Goal: Navigation & Orientation: Find specific page/section

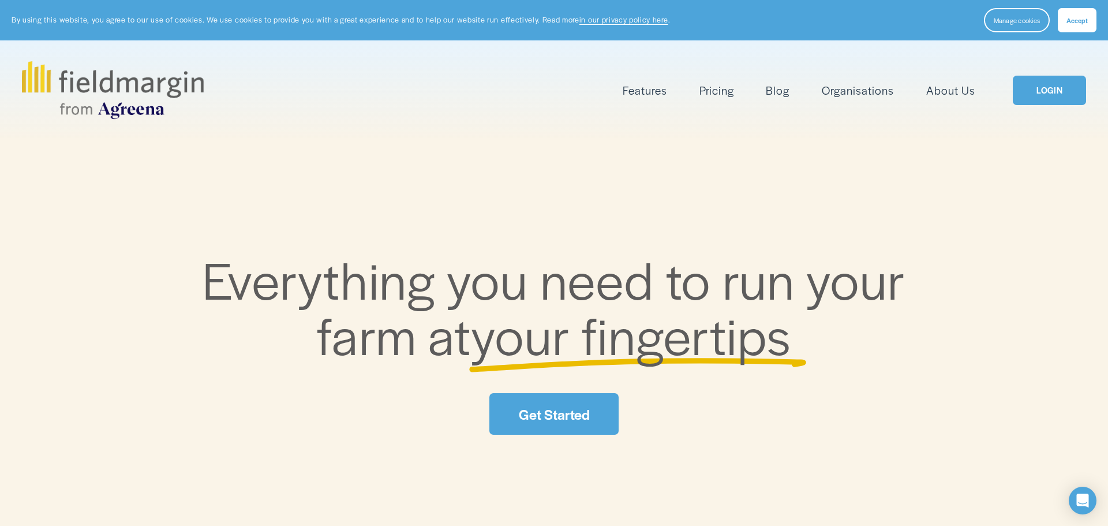
click at [1041, 89] on link "LOGIN" at bounding box center [1049, 90] width 73 height 29
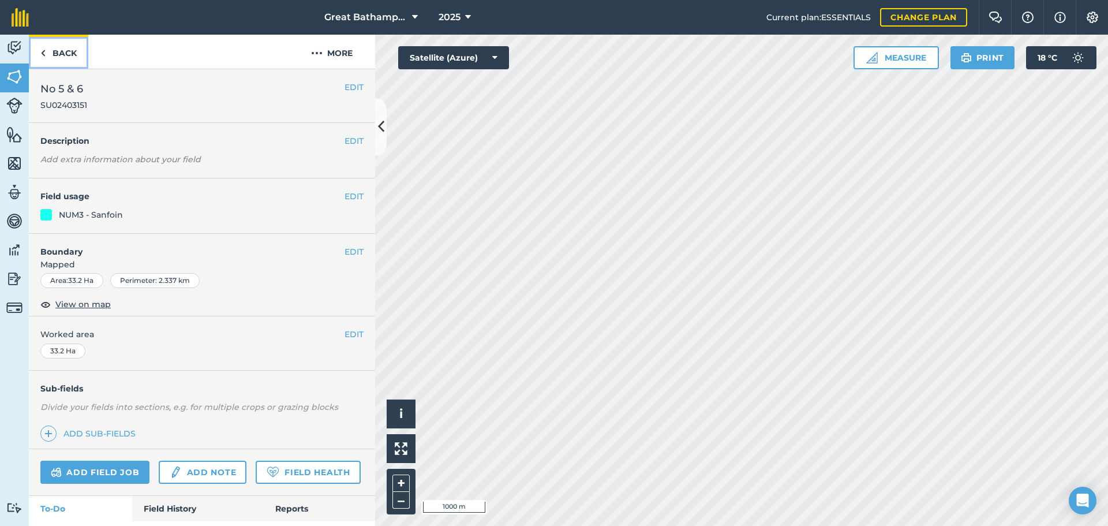
click at [67, 59] on link "Back" at bounding box center [58, 52] width 59 height 34
click at [10, 81] on img at bounding box center [14, 76] width 16 height 17
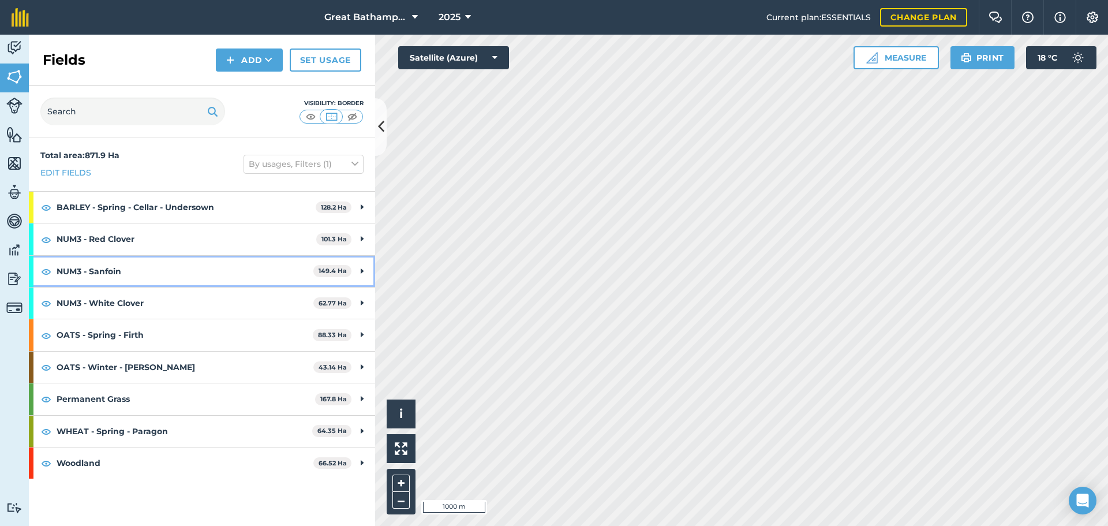
click at [363, 271] on icon at bounding box center [362, 271] width 3 height 13
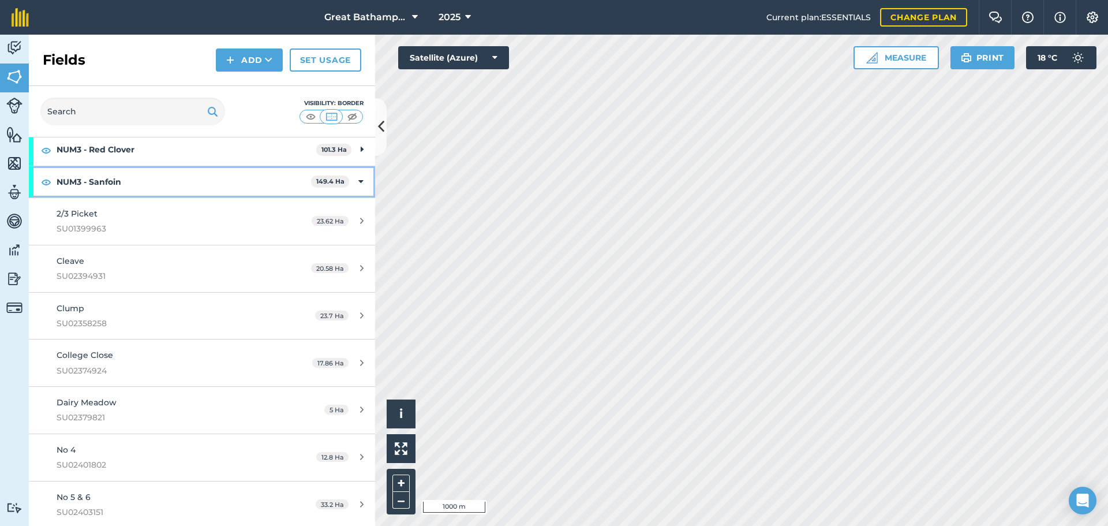
scroll to position [90, 0]
